Goal: Task Accomplishment & Management: Complete application form

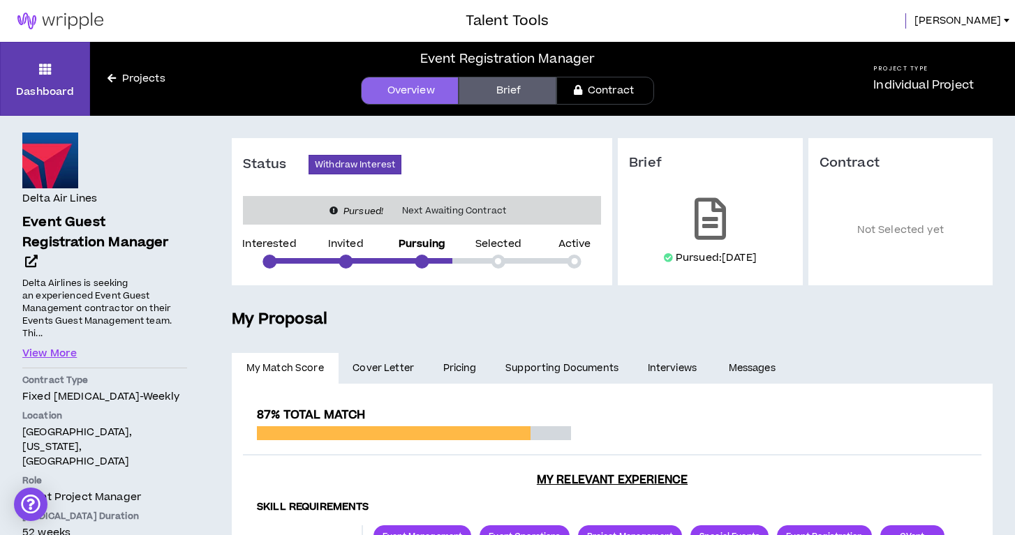
scroll to position [56, 0]
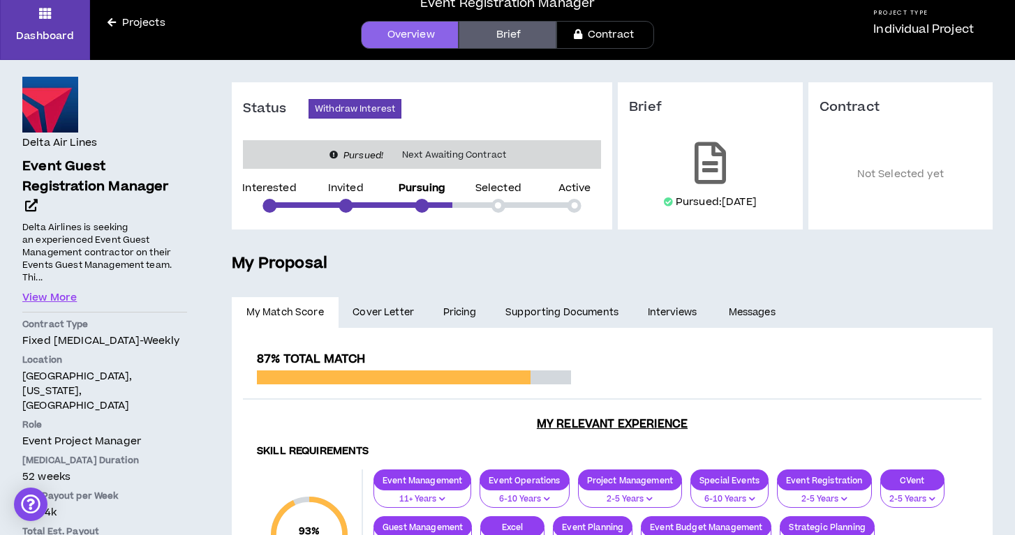
click at [494, 38] on link "Brief" at bounding box center [507, 35] width 98 height 28
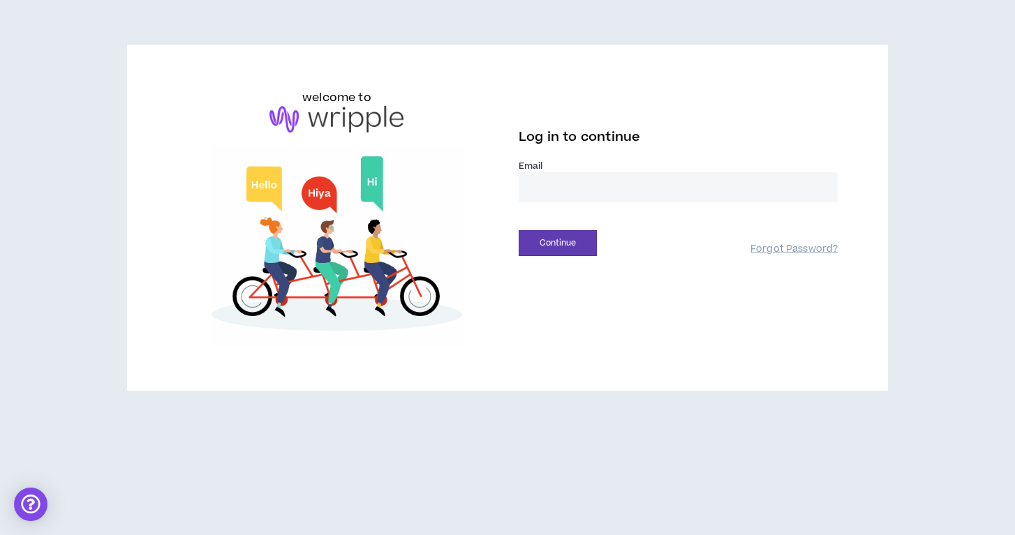
type input "**********"
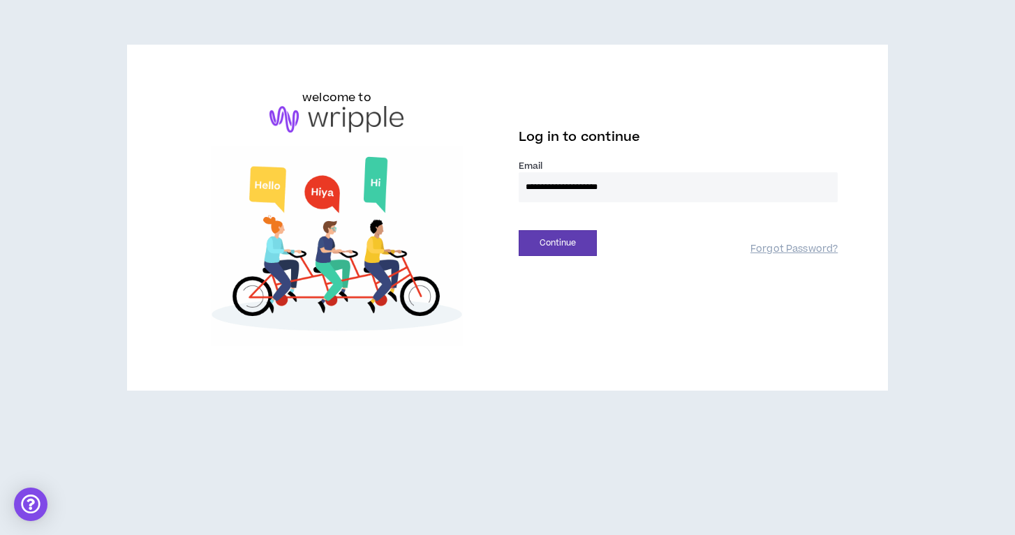
click at [558, 243] on button "Continue" at bounding box center [558, 243] width 78 height 26
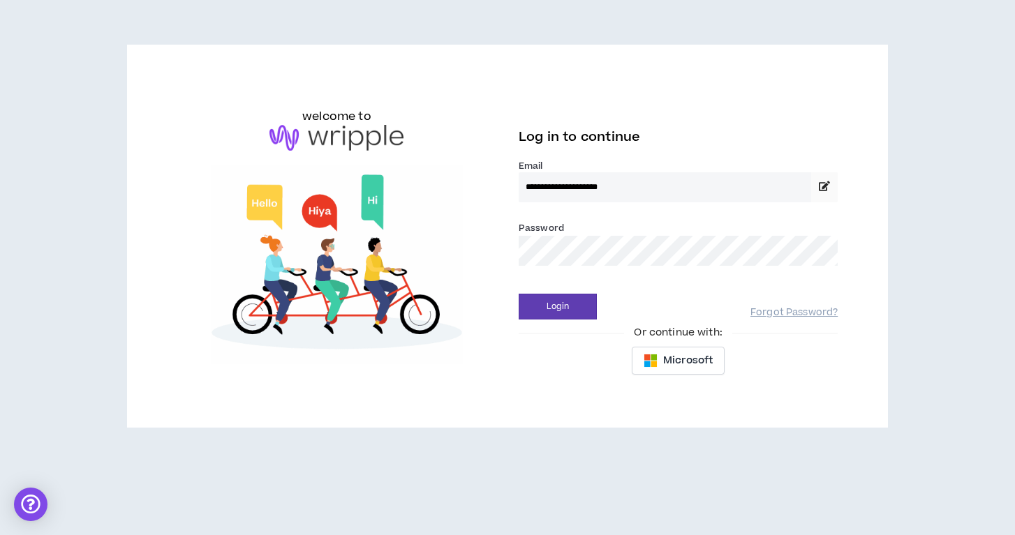
click at [602, 289] on div "Login Forgot Password?" at bounding box center [678, 302] width 319 height 36
click at [558, 306] on button "Login" at bounding box center [558, 307] width 78 height 26
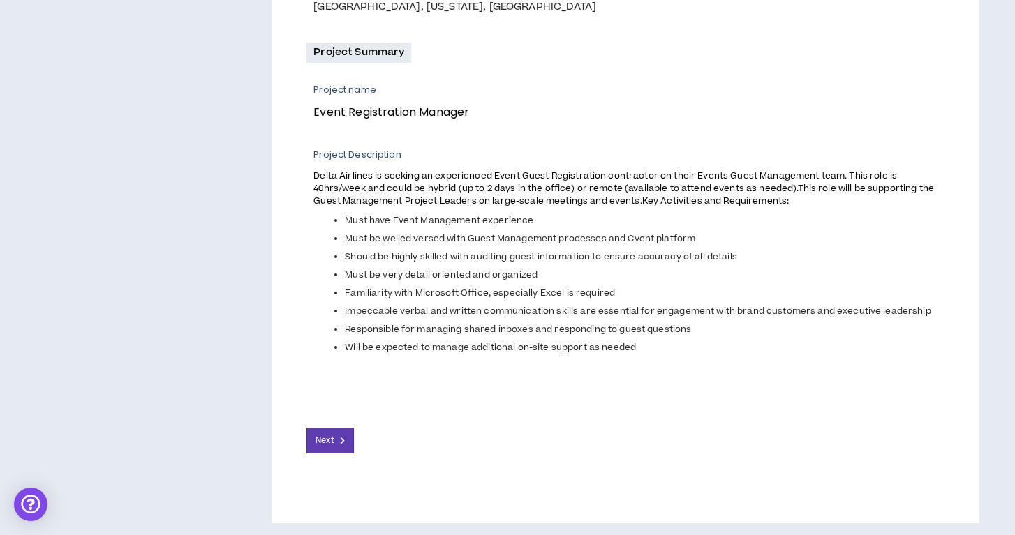
scroll to position [465, 0]
click at [332, 442] on span "Next" at bounding box center [324, 441] width 18 height 13
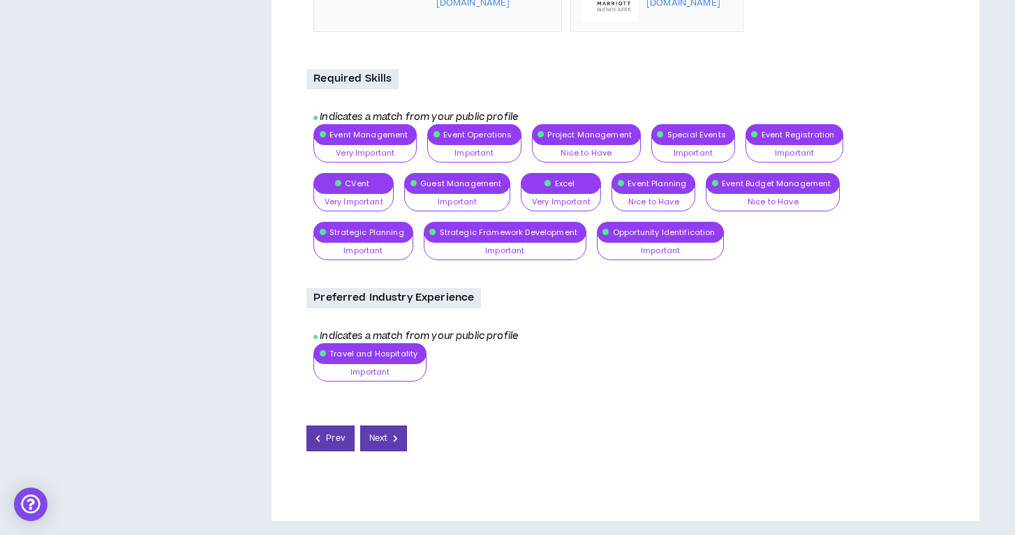
scroll to position [1183, 0]
click at [383, 436] on span "Next" at bounding box center [378, 438] width 18 height 13
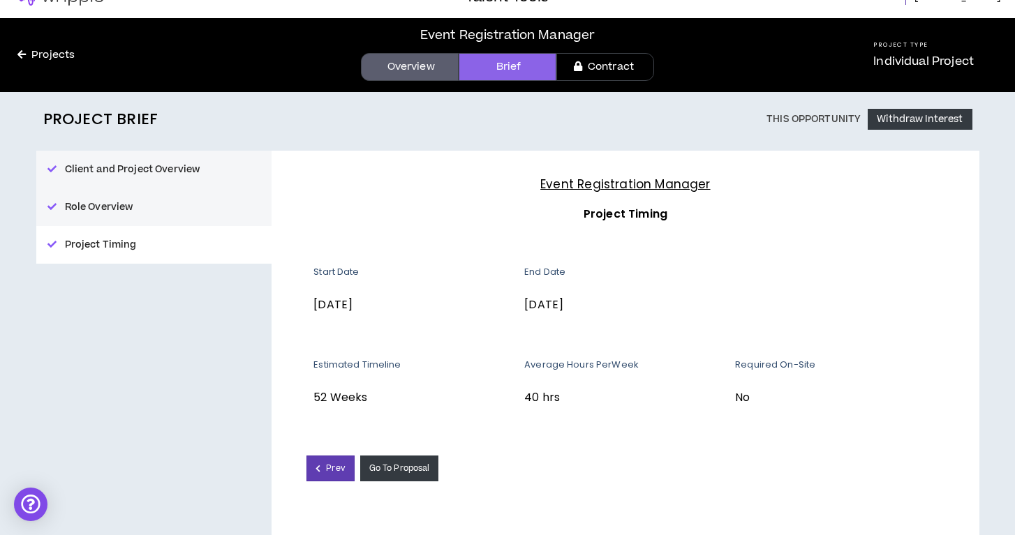
scroll to position [22, 0]
